Goal: Transaction & Acquisition: Subscribe to service/newsletter

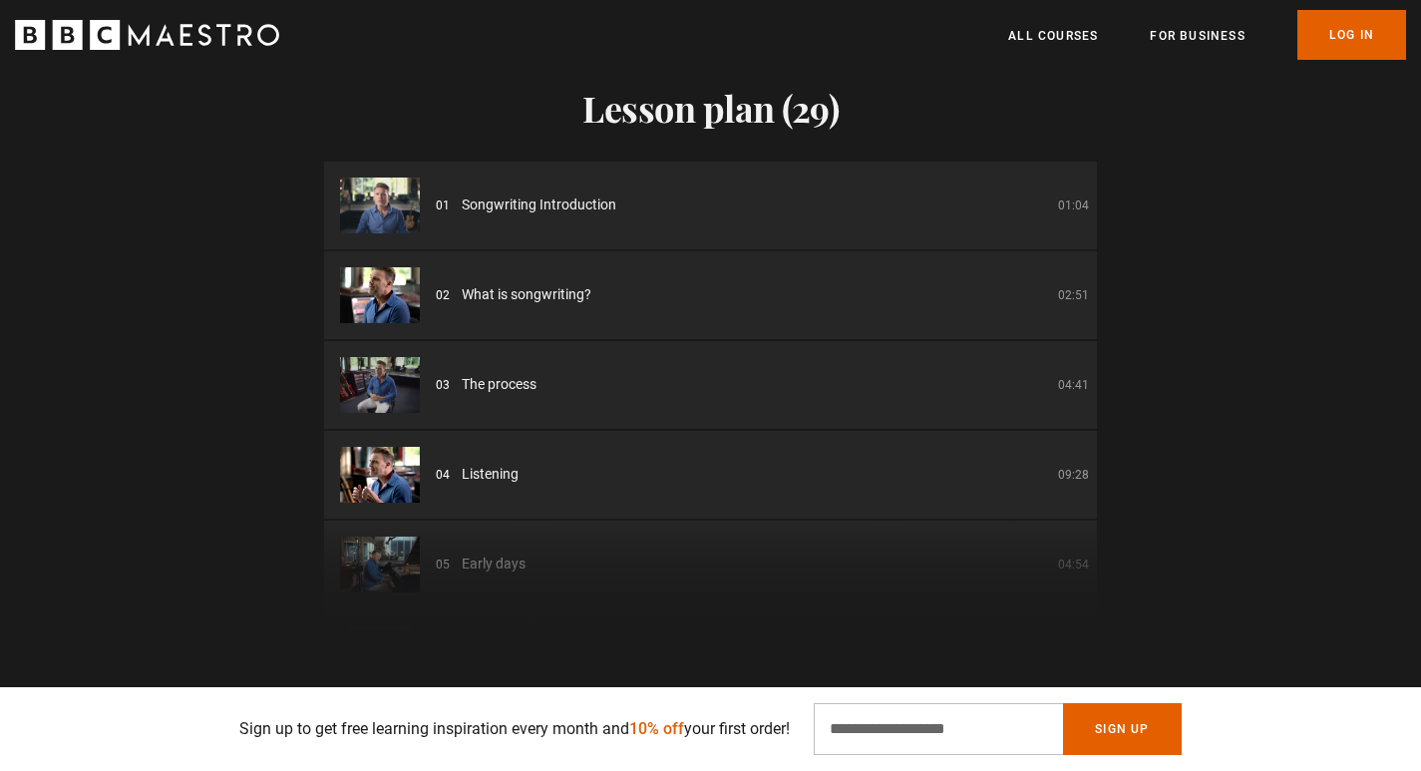
click at [552, 202] on span "Songwriting Introduction" at bounding box center [539, 204] width 155 height 21
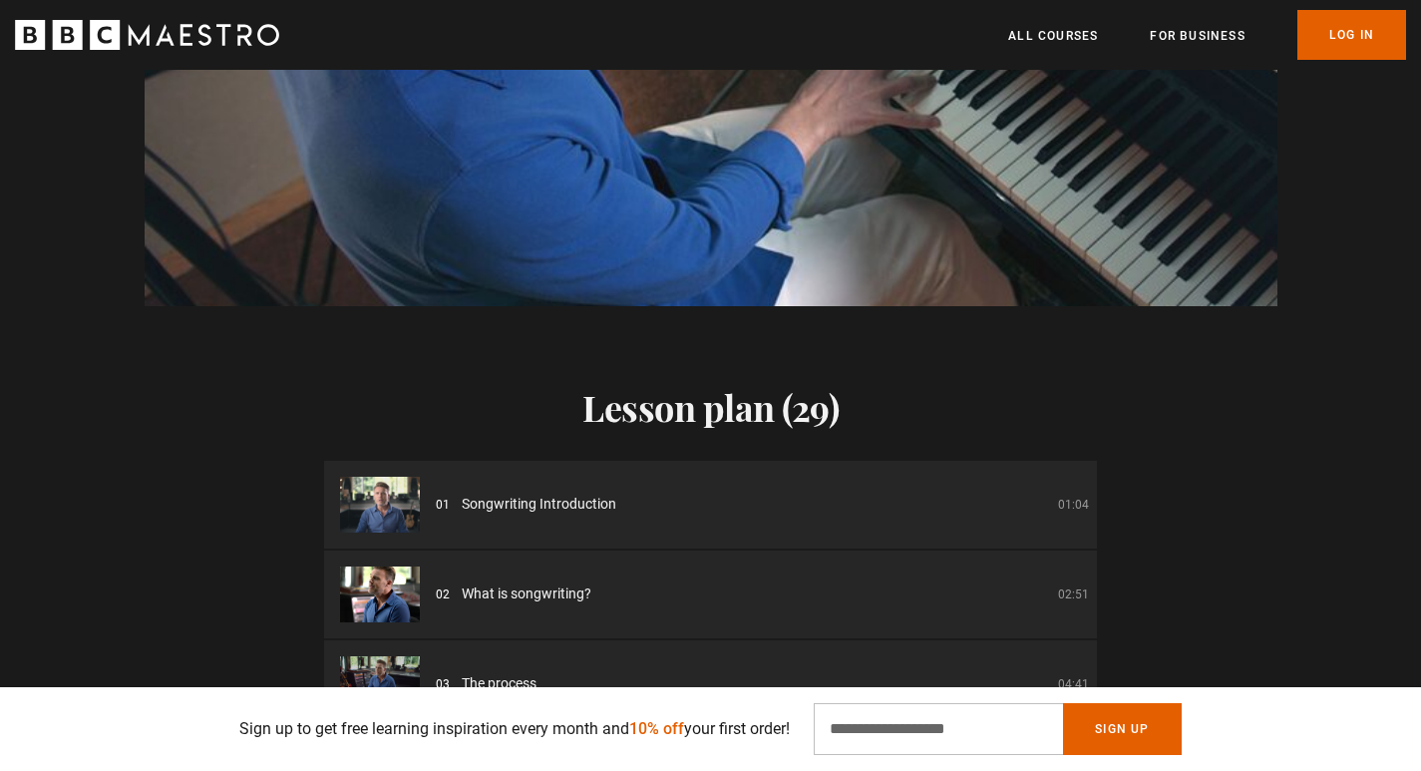
scroll to position [1595, 0]
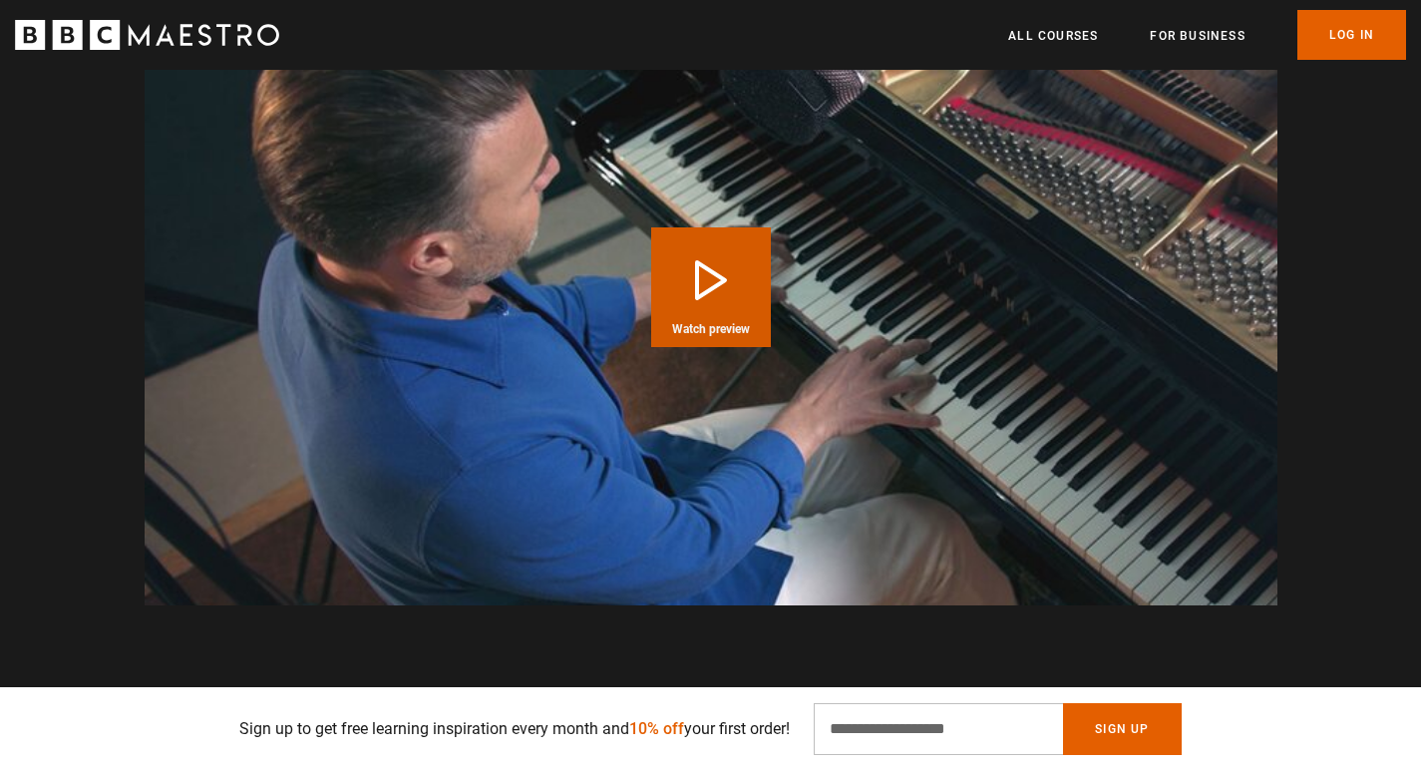
click at [708, 290] on button "Play Course overview for Songwriting with Gary Barlow Watch preview" at bounding box center [711, 287] width 120 height 120
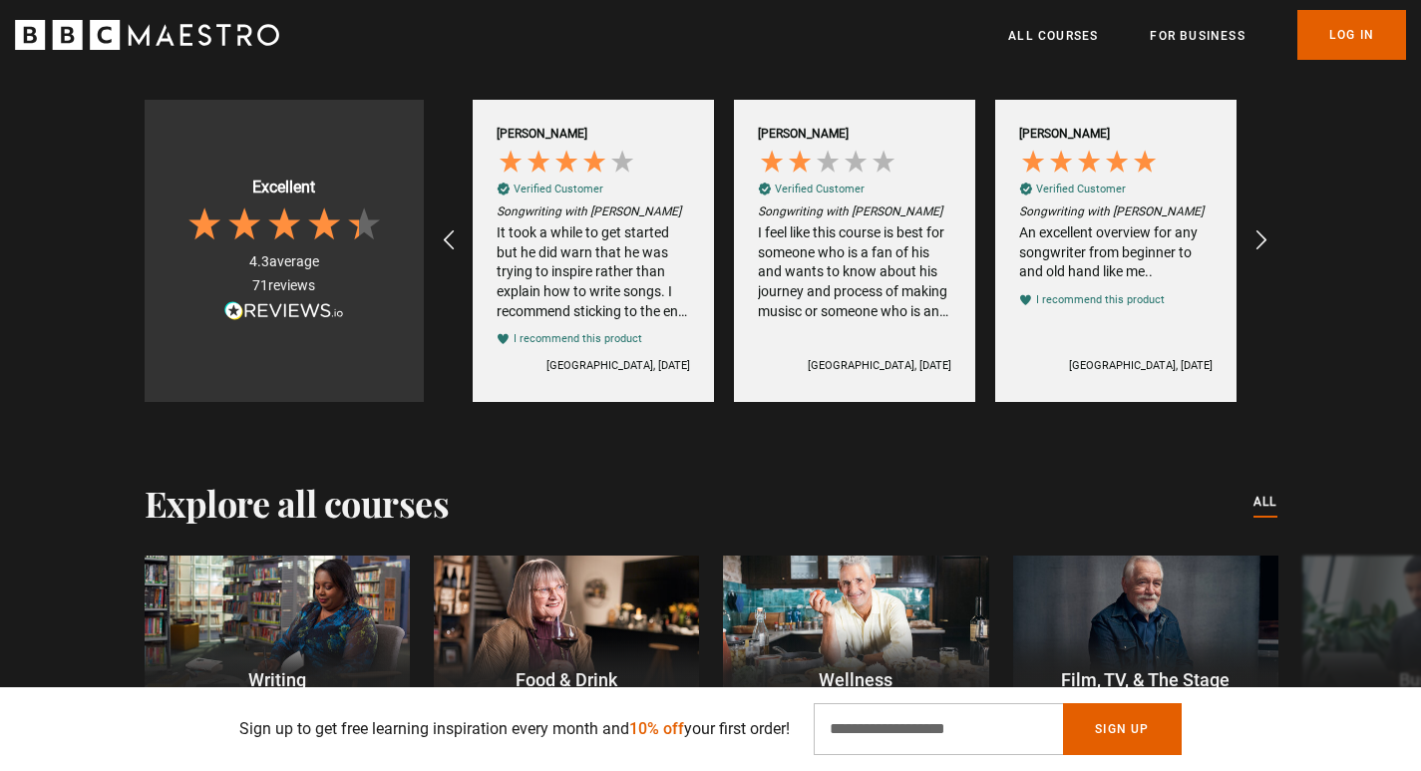
scroll to position [2692, 0]
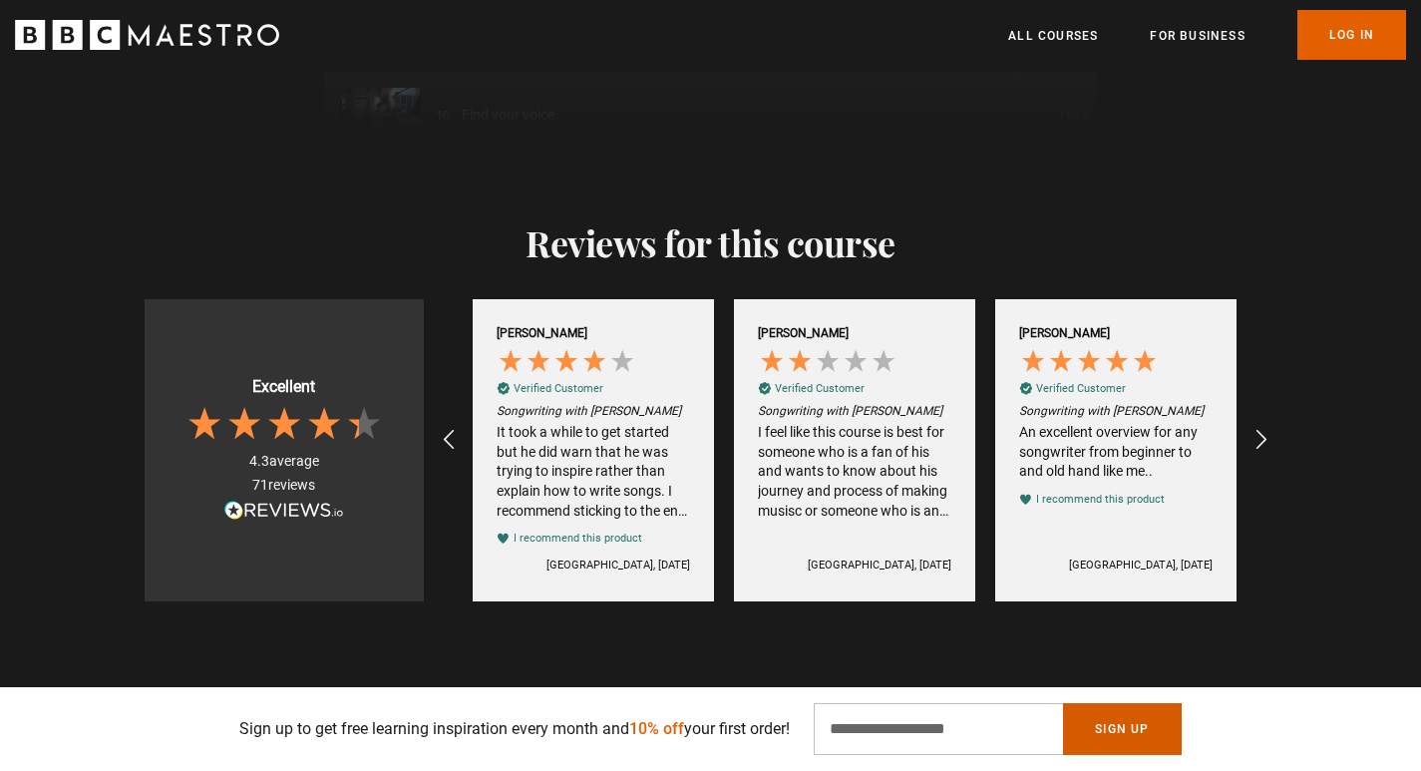
click at [1101, 734] on button "Sign Up" at bounding box center [1122, 729] width 118 height 52
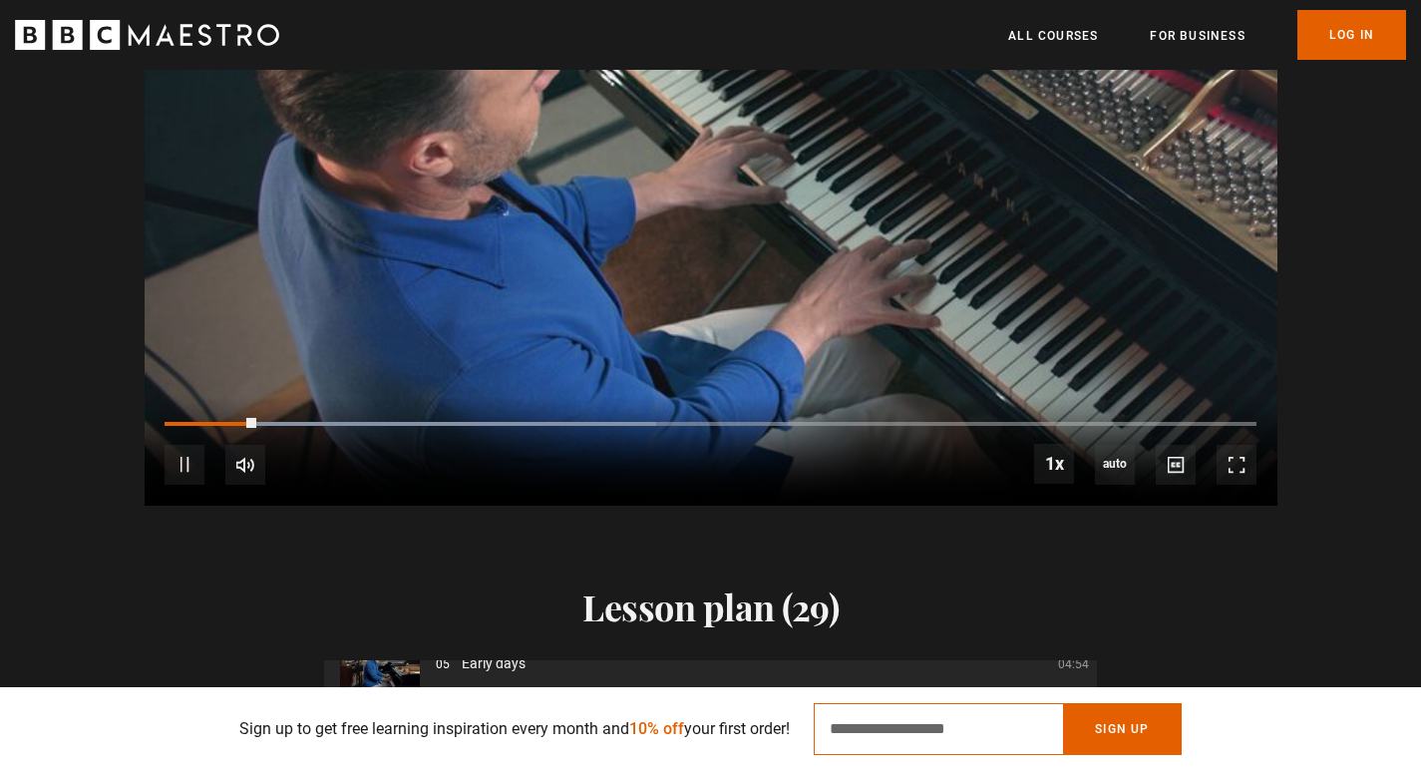
scroll to position [0, 3657]
click at [1132, 728] on button "Sign Up" at bounding box center [1122, 729] width 118 height 52
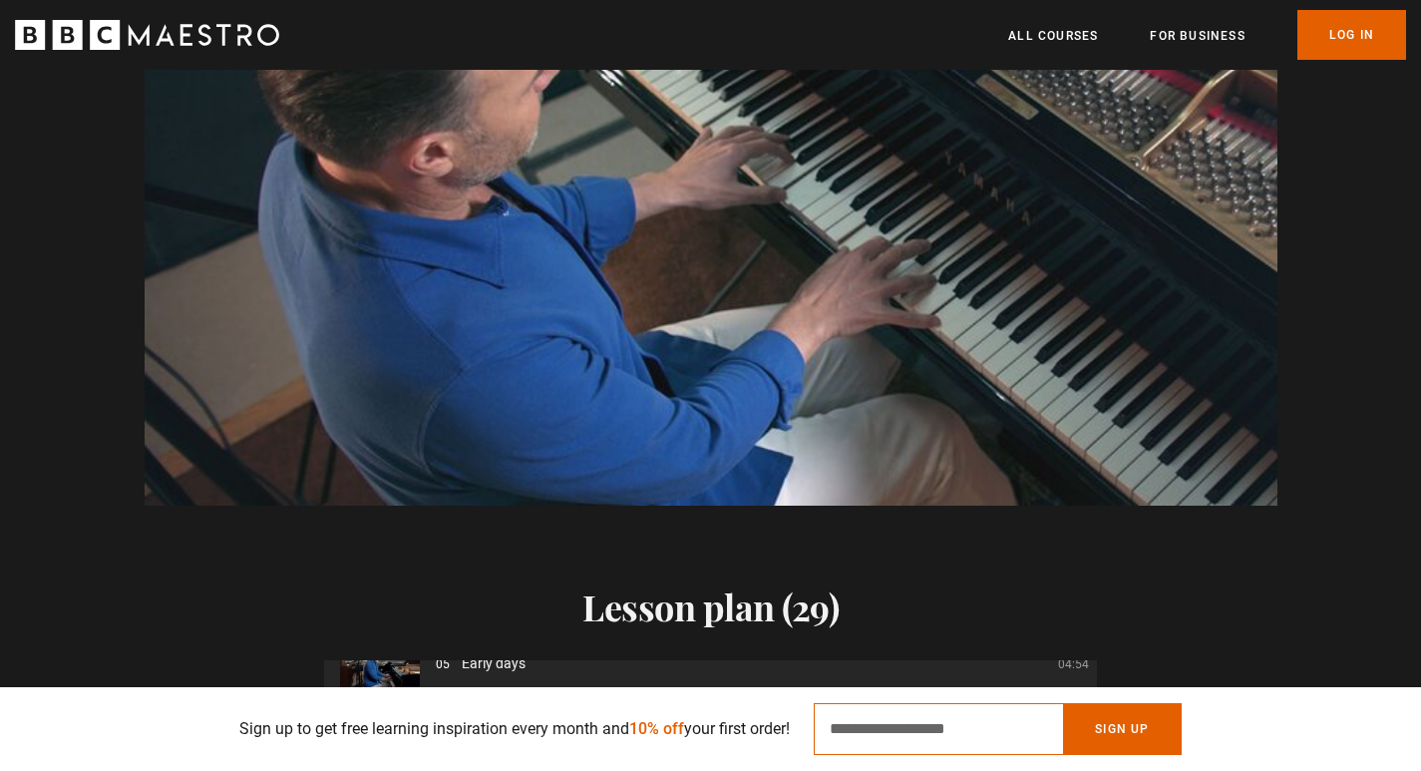
scroll to position [1894, 0]
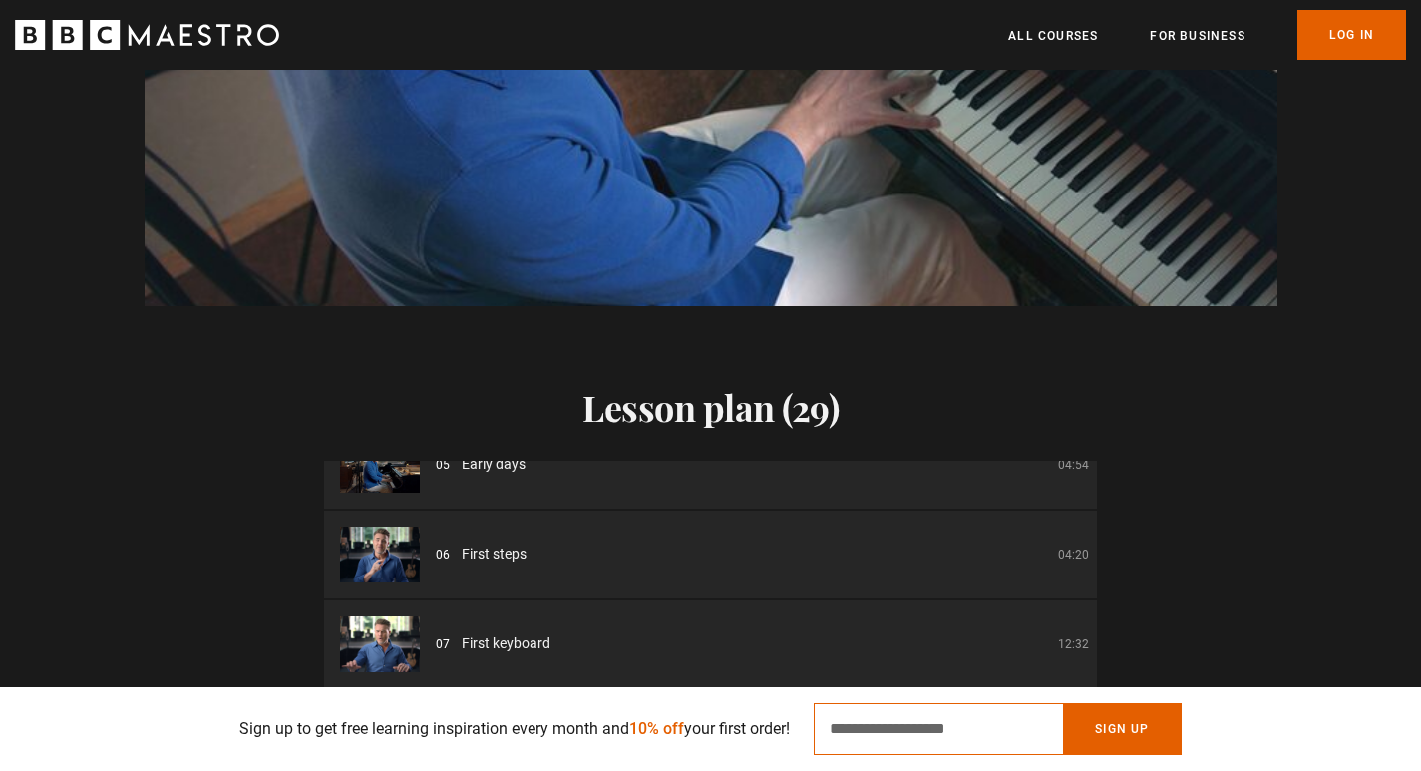
click at [948, 734] on input "Email Address" at bounding box center [937, 729] width 249 height 52
type input "**********"
click at [1124, 726] on button "Sign Up" at bounding box center [1122, 729] width 118 height 52
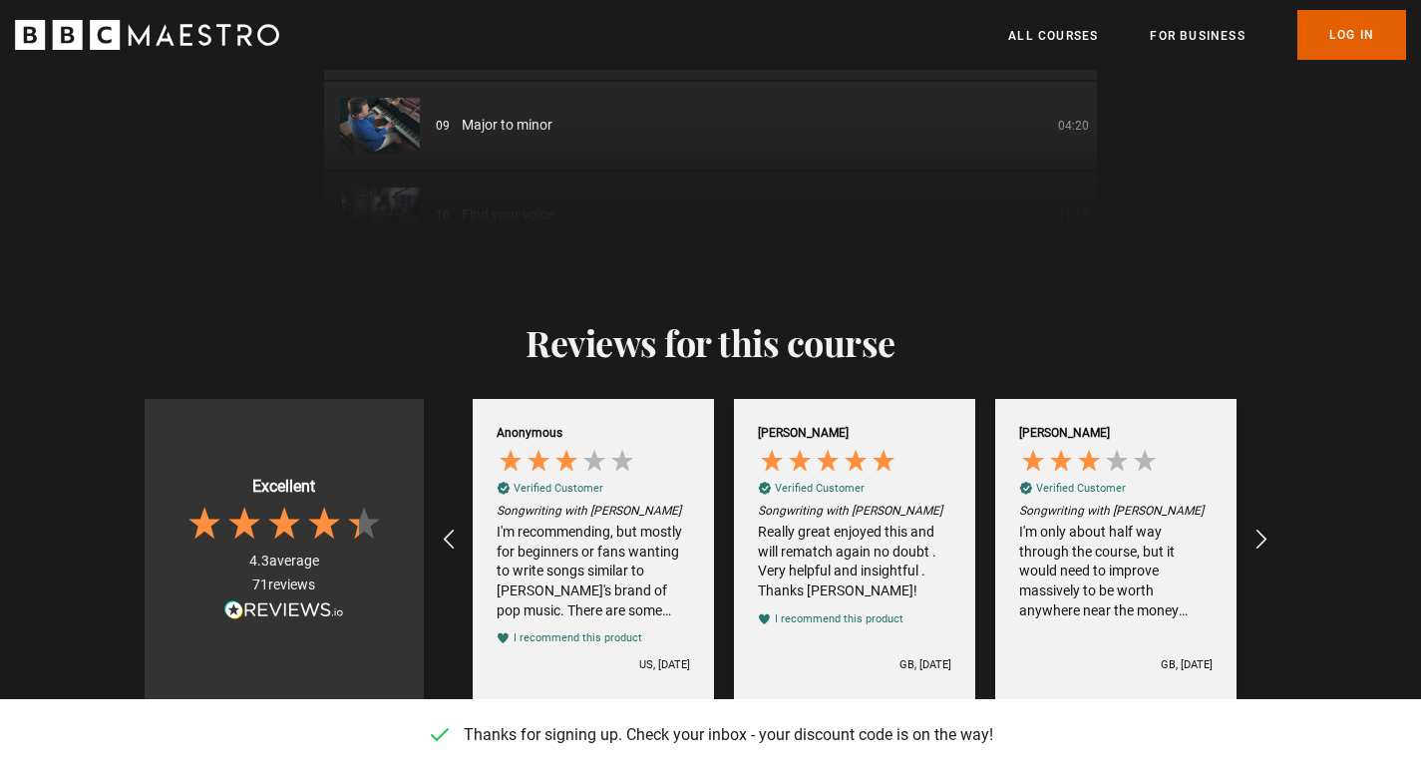
scroll to position [2991, 0]
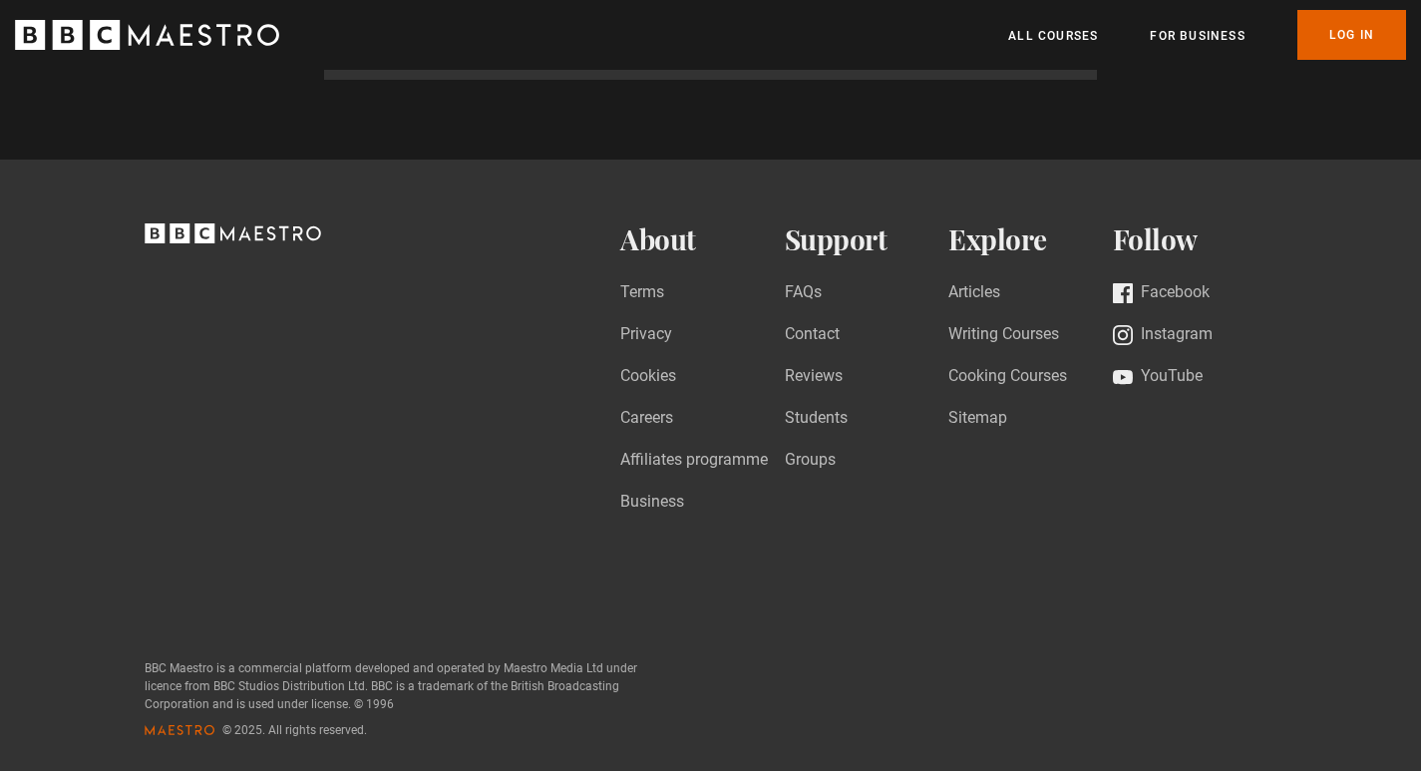
scroll to position [0, 784]
click at [1336, 40] on link "Log In" at bounding box center [1351, 35] width 109 height 50
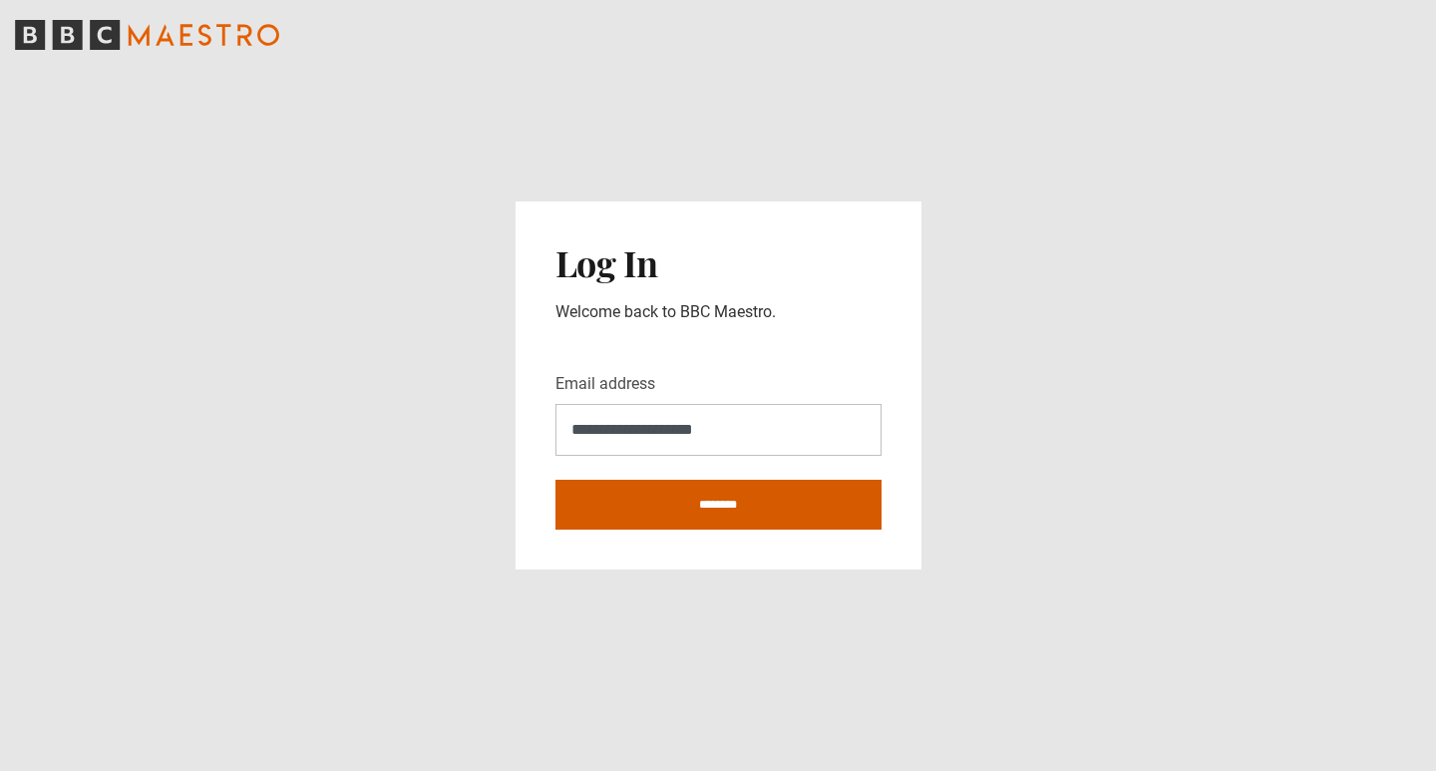
type input "**********"
click at [655, 490] on input "********" at bounding box center [718, 505] width 326 height 50
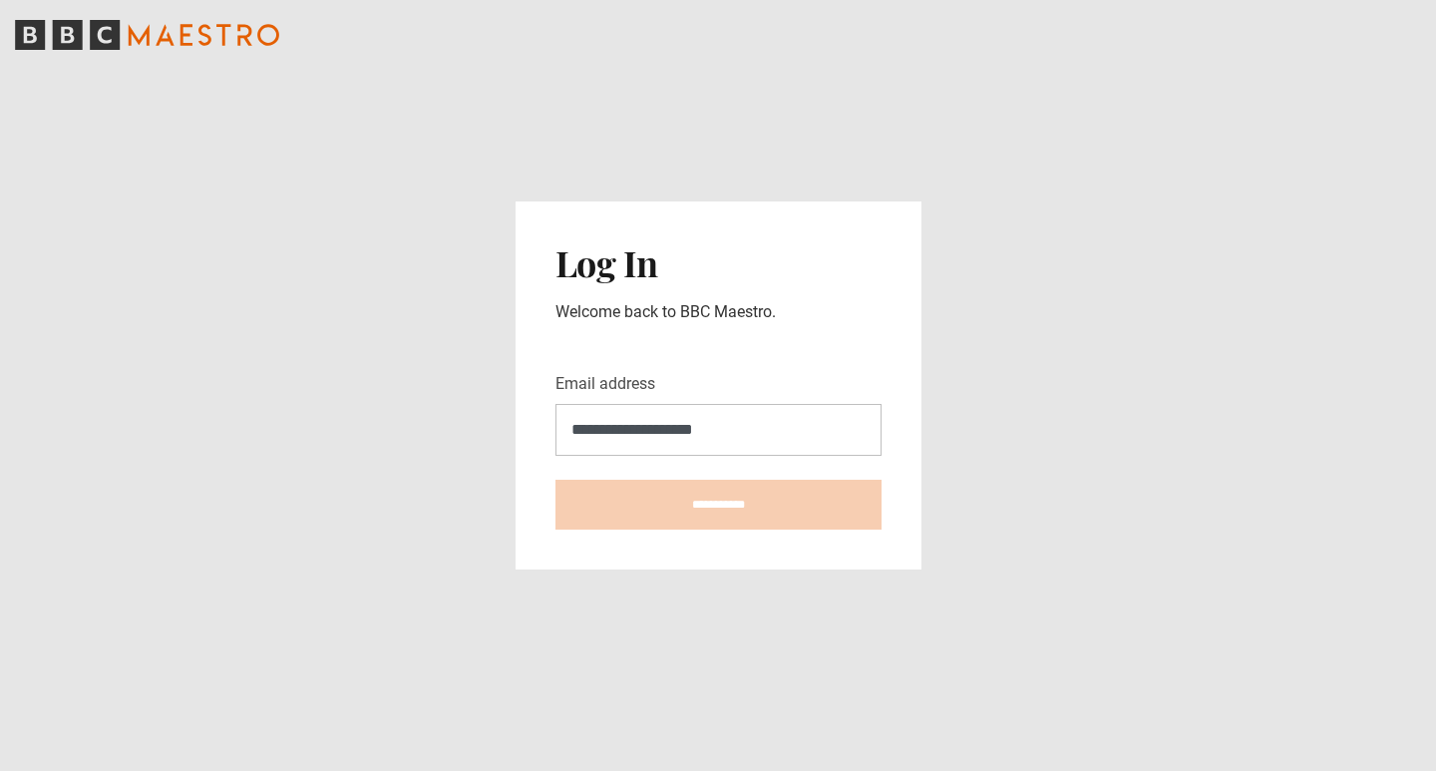
type input "********"
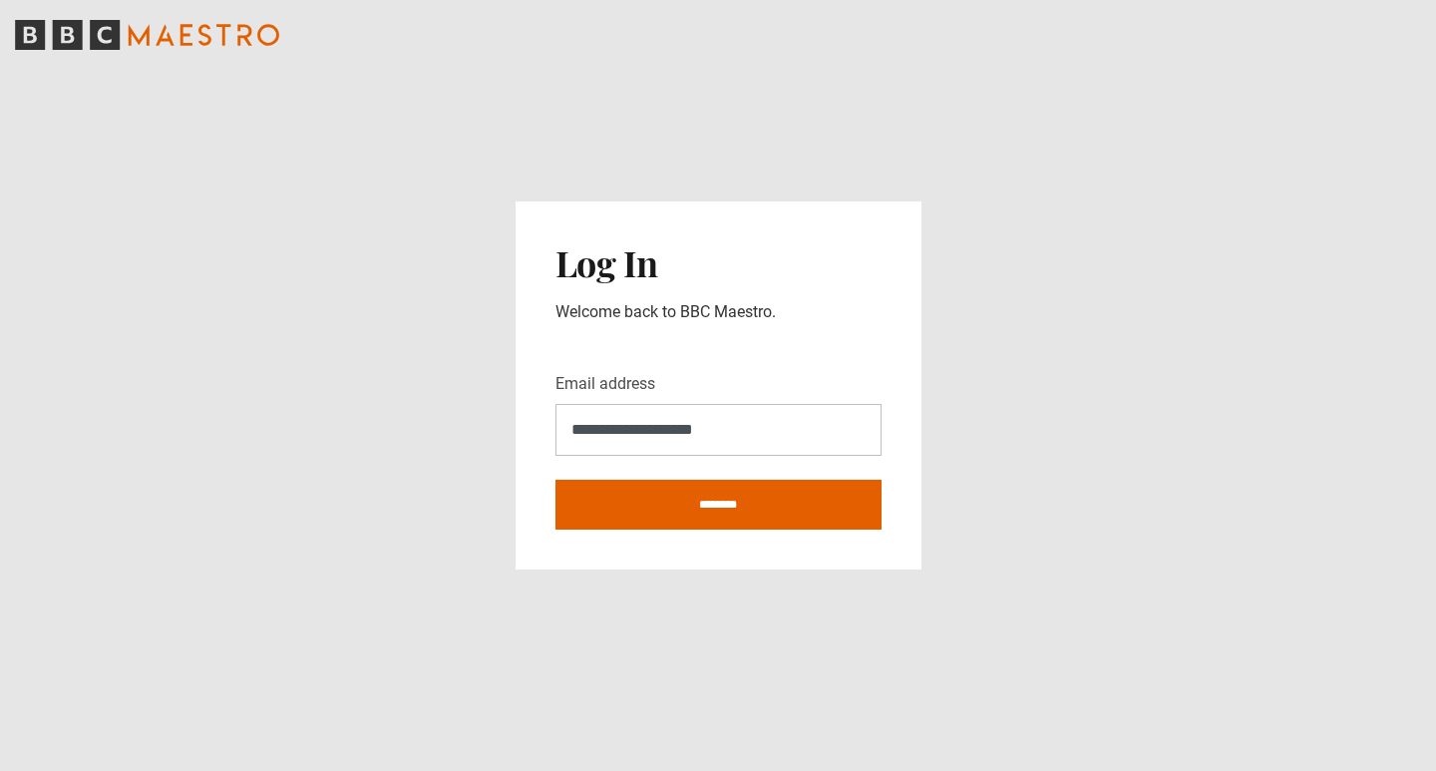
click at [230, 42] on icon "BBC Maestro" at bounding box center [147, 35] width 264 height 30
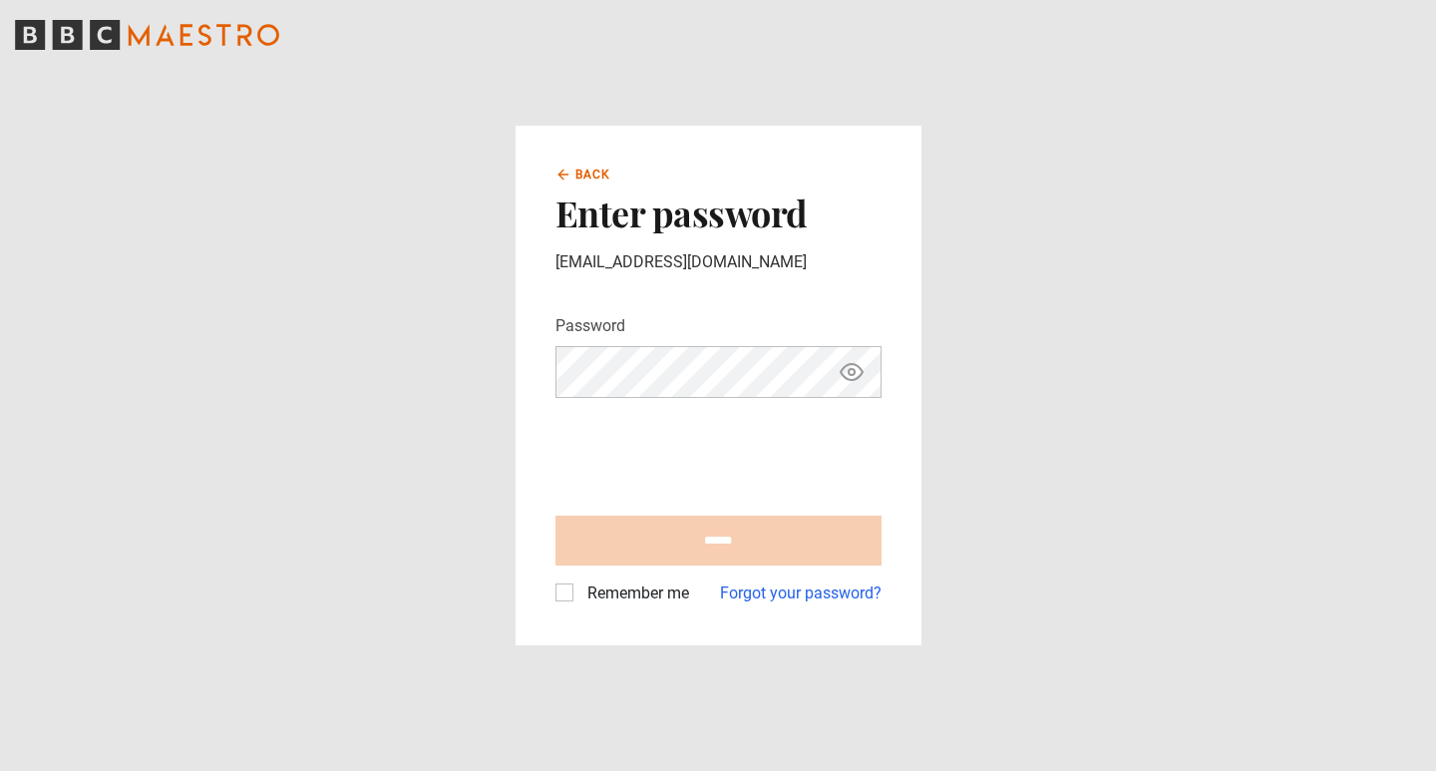
click at [560, 174] on icon at bounding box center [562, 174] width 9 height 0
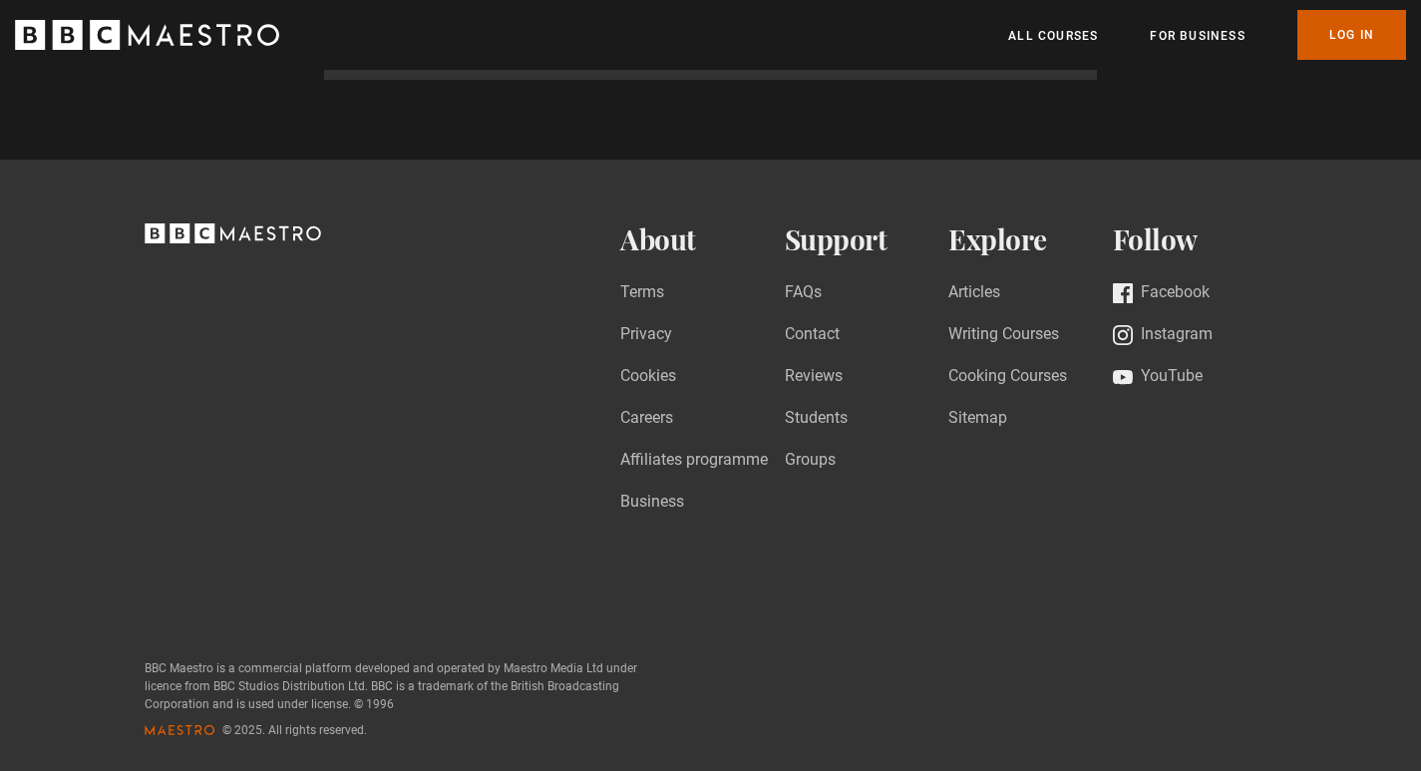
scroll to position [0, 522]
click at [1367, 29] on link "Log In" at bounding box center [1351, 35] width 109 height 50
